Goal: Information Seeking & Learning: Learn about a topic

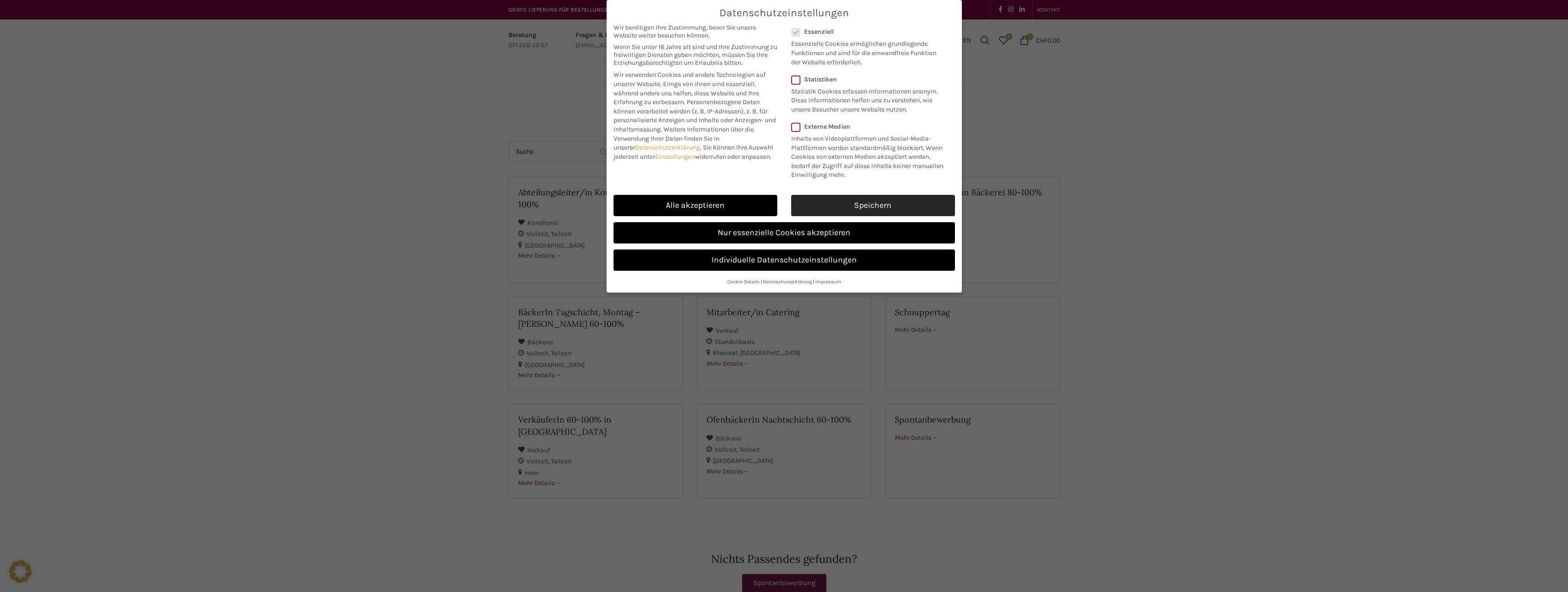
click at [855, 202] on link "Speichern" at bounding box center [873, 205] width 164 height 21
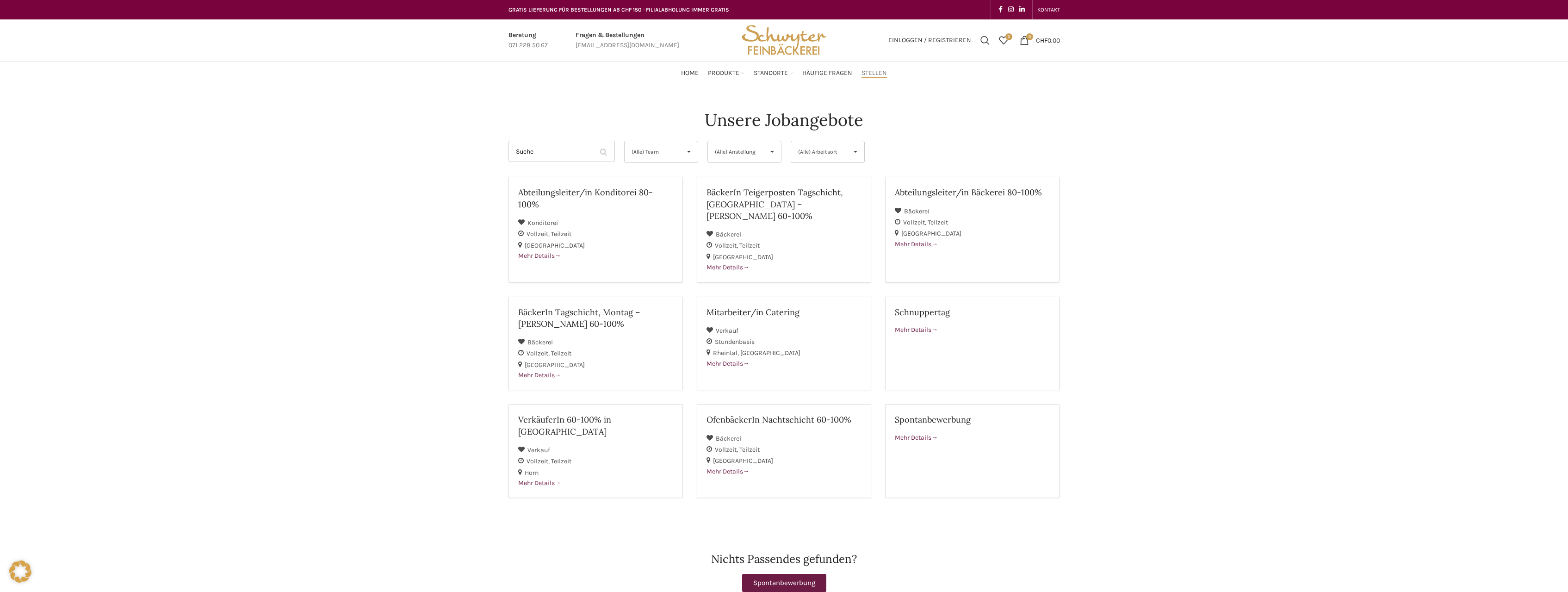
click at [666, 150] on span "(Alle) Team" at bounding box center [654, 152] width 44 height 21
click at [735, 149] on span "(Alle) Anstellung" at bounding box center [737, 152] width 44 height 21
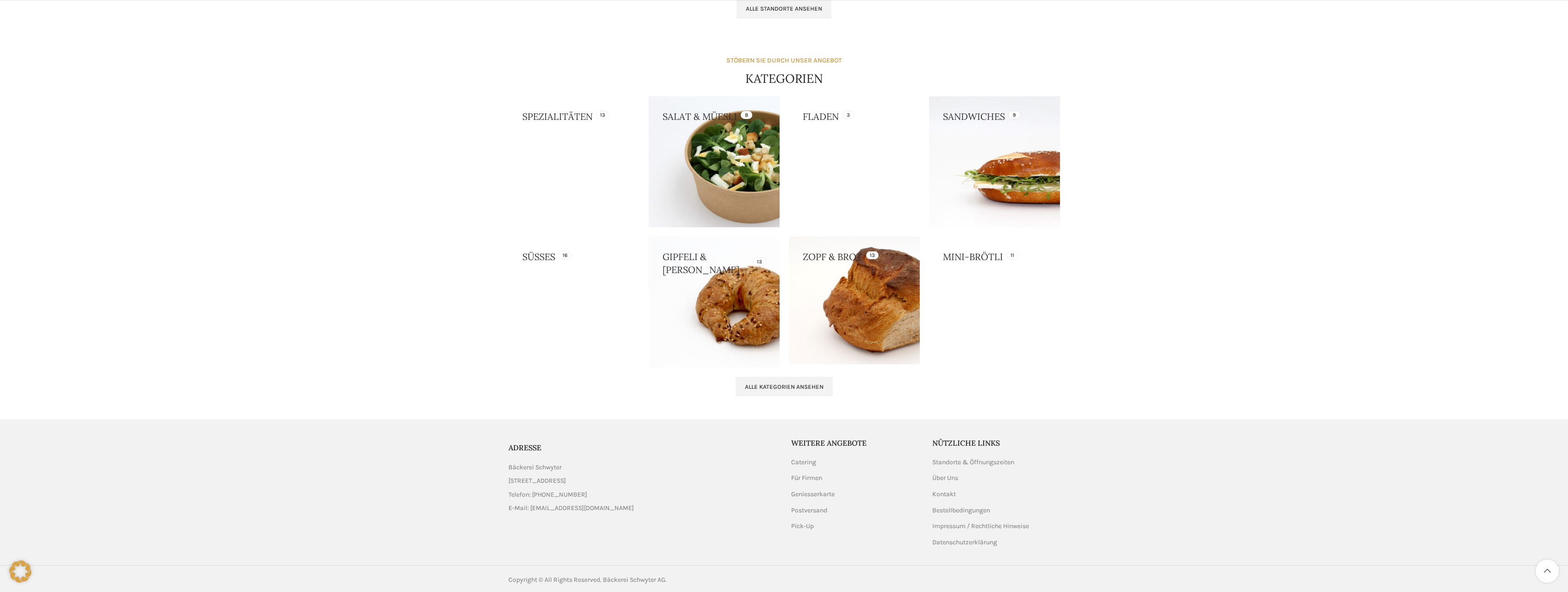
scroll to position [766, 0]
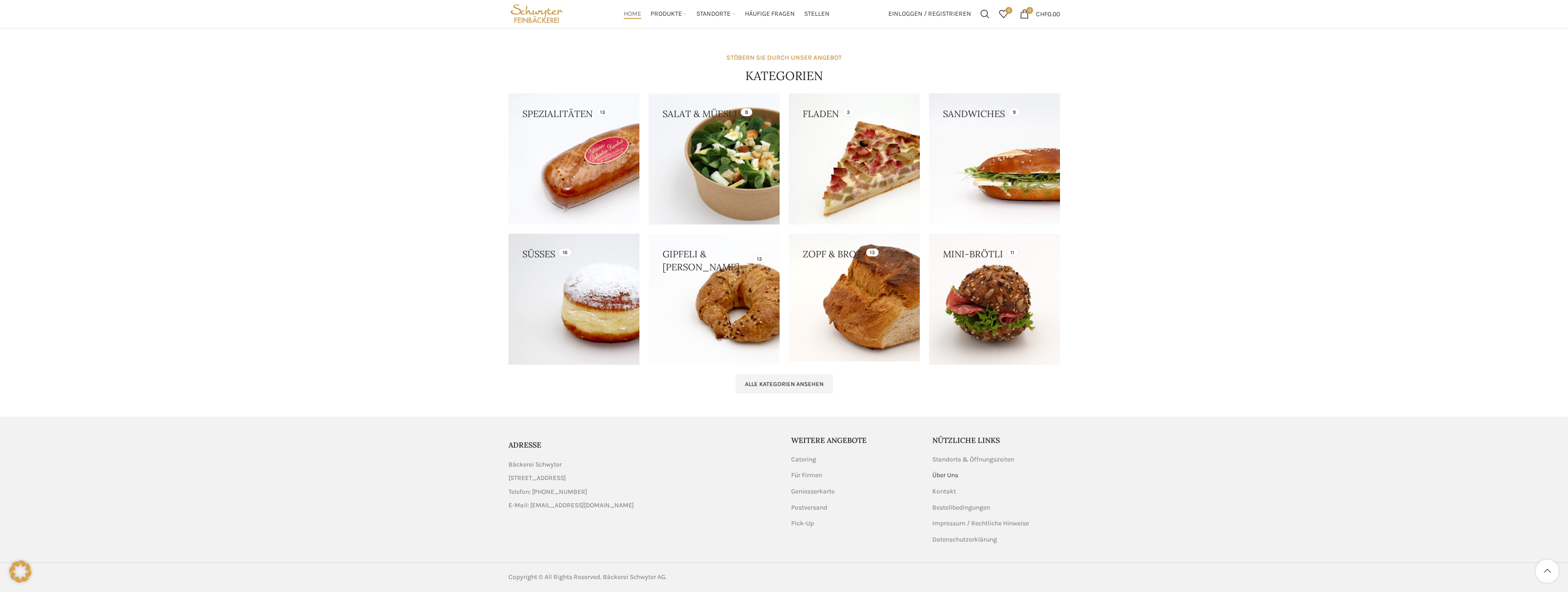
click at [942, 473] on link "Über Uns" at bounding box center [946, 475] width 27 height 9
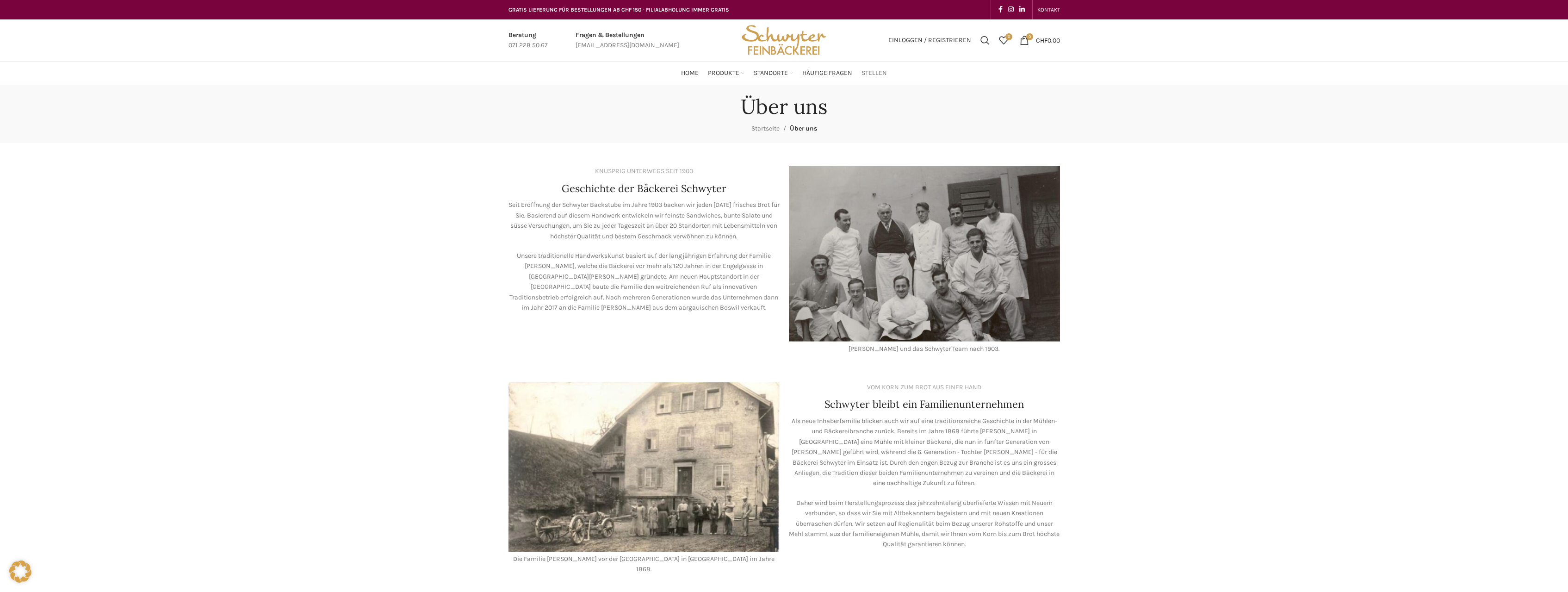
click at [877, 72] on span "Stellen" at bounding box center [874, 73] width 26 height 9
click at [1051, 9] on span "KONTAKT" at bounding box center [1048, 10] width 23 height 7
